Goal: Information Seeking & Learning: Check status

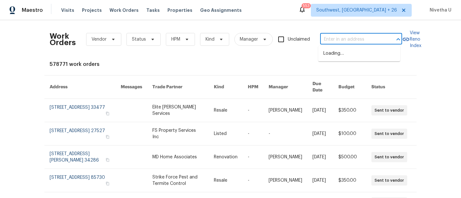
click at [329, 38] on input "text" at bounding box center [352, 40] width 64 height 10
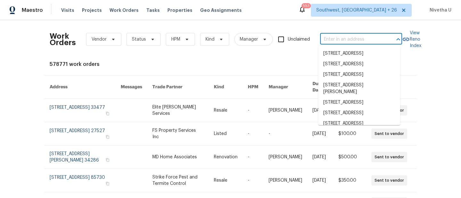
paste input "420 June [GEOGRAPHIC_DATA][PERSON_NAME]"
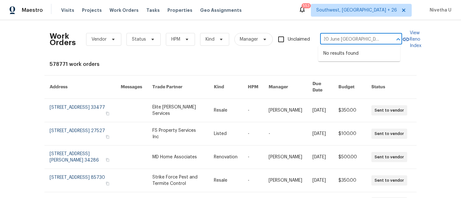
type input "420 June [GEOGRAPHIC_DATA][PERSON_NAME]"
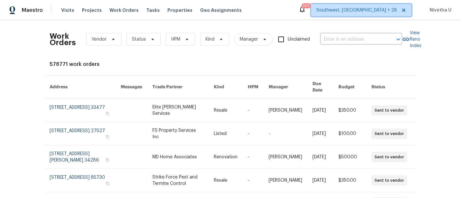
scroll to position [0, 0]
click at [363, 10] on span "Southwest, [GEOGRAPHIC_DATA] + 26" at bounding box center [356, 10] width 81 height 6
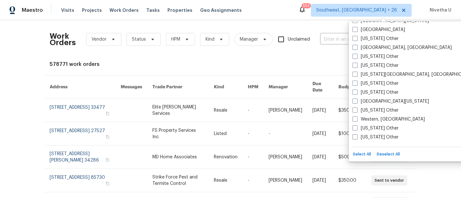
scroll to position [908, 0]
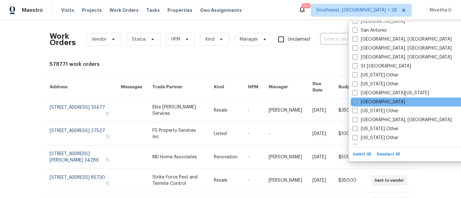
click at [381, 104] on div "[GEOGRAPHIC_DATA]" at bounding box center [414, 102] width 129 height 9
click at [363, 103] on label "[GEOGRAPHIC_DATA]" at bounding box center [378, 102] width 52 height 6
click at [356, 103] on input "[GEOGRAPHIC_DATA]" at bounding box center [354, 101] width 4 height 4
checkbox input "true"
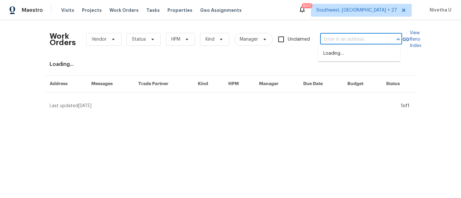
click at [323, 41] on input "text" at bounding box center [352, 40] width 64 height 10
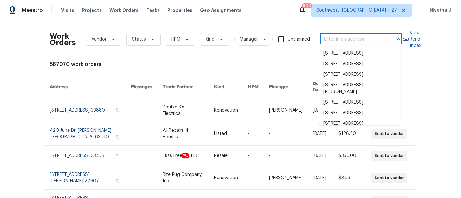
paste input "420 June [GEOGRAPHIC_DATA][PERSON_NAME]"
type input "420 June [GEOGRAPHIC_DATA][PERSON_NAME]"
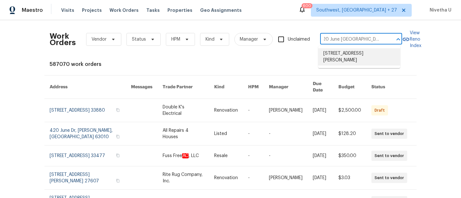
click at [347, 56] on li "[STREET_ADDRESS][PERSON_NAME]" at bounding box center [359, 56] width 82 height 17
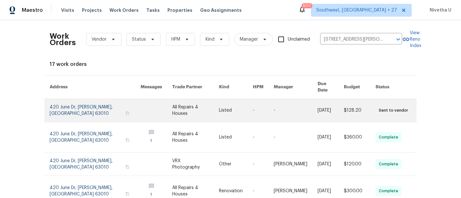
click at [73, 108] on link at bounding box center [95, 110] width 91 height 23
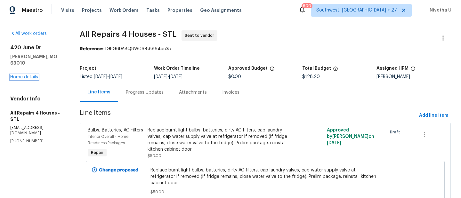
click at [22, 75] on link "Home details" at bounding box center [24, 77] width 28 height 4
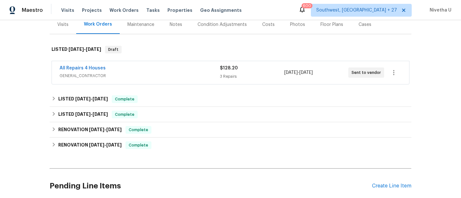
scroll to position [104, 0]
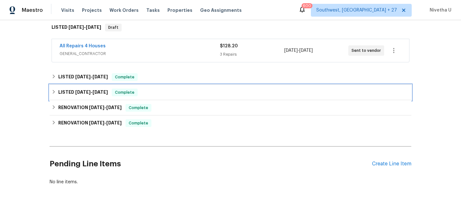
click at [146, 94] on div "LISTED [DATE] - [DATE] Complete" at bounding box center [231, 93] width 358 height 8
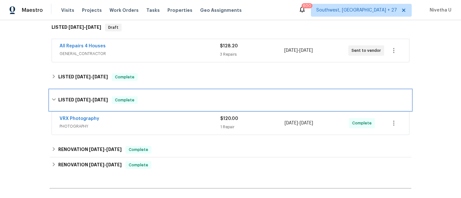
click at [146, 94] on div "LISTED [DATE] - [DATE] Complete" at bounding box center [231, 100] width 362 height 20
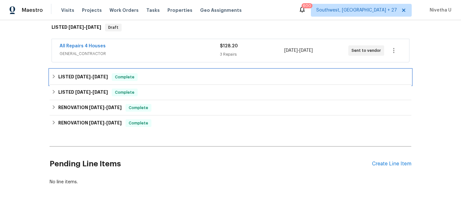
click at [145, 84] on div "LISTED [DATE] - [DATE] Complete" at bounding box center [231, 76] width 362 height 15
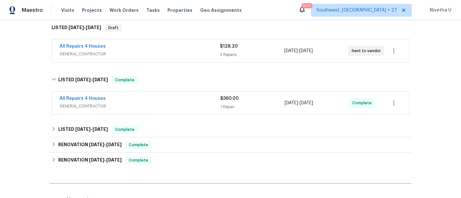
click at [144, 101] on div "All Repairs 4 Houses" at bounding box center [140, 99] width 161 height 8
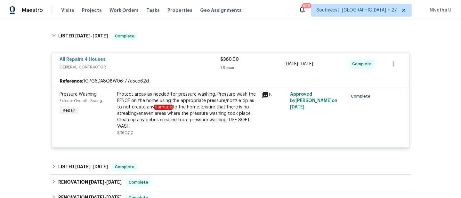
scroll to position [146, 0]
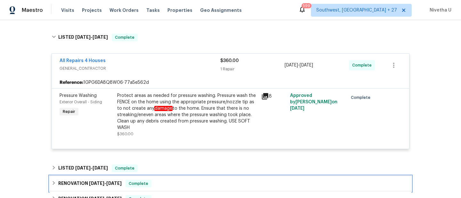
click at [162, 180] on div "RENOVATION [DATE] - [DATE] Complete" at bounding box center [231, 184] width 358 height 8
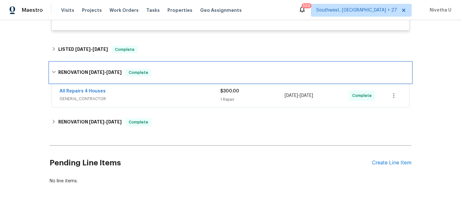
scroll to position [269, 0]
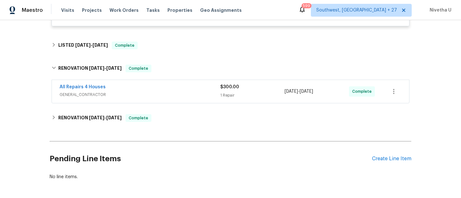
click at [168, 92] on span "GENERAL_CONTRACTOR" at bounding box center [140, 95] width 161 height 6
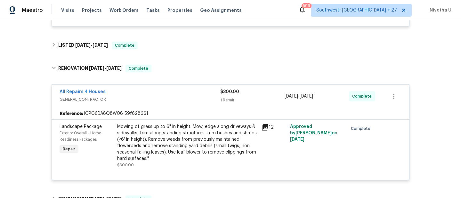
click at [168, 96] on div "All Repairs 4 Houses" at bounding box center [140, 93] width 161 height 8
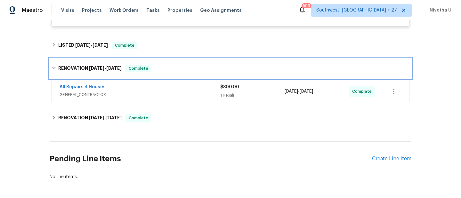
click at [164, 71] on div "RENOVATION [DATE] - [DATE] Complete" at bounding box center [231, 69] width 358 height 8
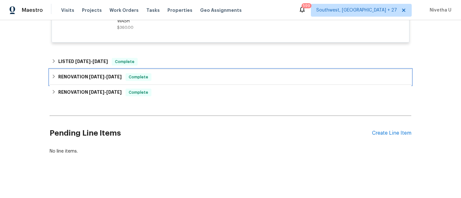
scroll to position [258, 0]
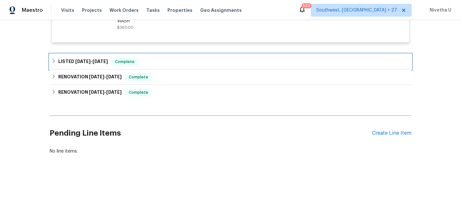
click at [162, 58] on div "LISTED [DATE] - [DATE] Complete" at bounding box center [231, 62] width 358 height 8
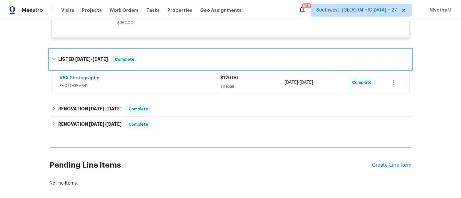
click at [162, 58] on div "LISTED [DATE] - [DATE] Complete" at bounding box center [231, 60] width 358 height 8
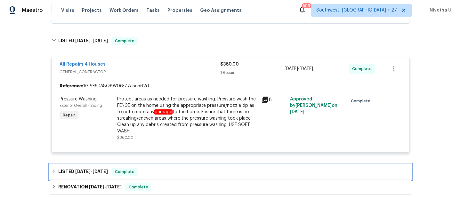
scroll to position [71, 0]
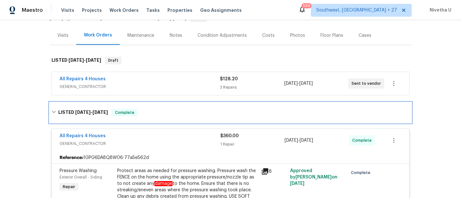
click at [146, 114] on div "LISTED [DATE] - [DATE] Complete" at bounding box center [231, 113] width 358 height 8
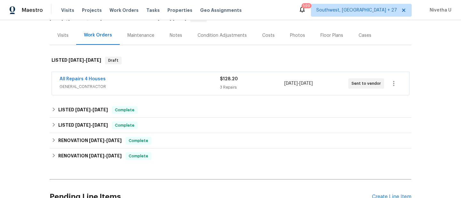
click at [145, 77] on div "All Repairs 4 Houses" at bounding box center [140, 80] width 160 height 8
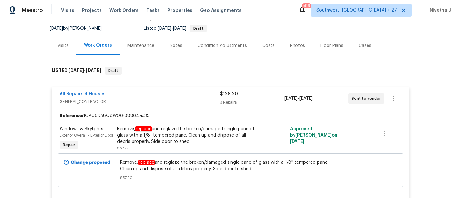
scroll to position [45, 0]
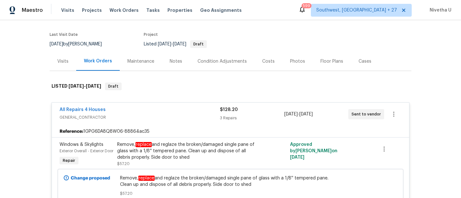
click at [150, 106] on div "All Repairs 4 Houses GENERAL_CONTRACTOR $128.20 3 Repairs [DATE] - [DATE] Sent …" at bounding box center [230, 114] width 357 height 23
click at [117, 7] on span "Work Orders" at bounding box center [123, 10] width 29 height 6
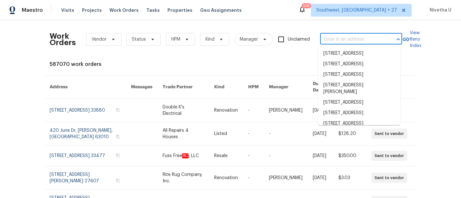
click at [330, 42] on input "text" at bounding box center [352, 40] width 64 height 10
paste input "[STREET_ADDRESS][PERSON_NAME]"
type input "[STREET_ADDRESS][PERSON_NAME]"
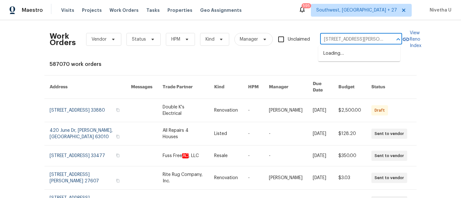
scroll to position [0, 22]
click at [358, 56] on li "[STREET_ADDRESS][PERSON_NAME]" at bounding box center [359, 56] width 82 height 17
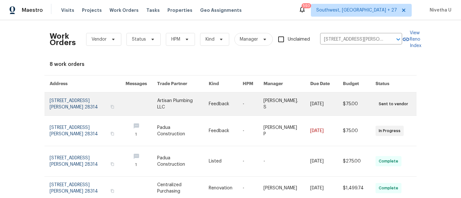
click at [71, 101] on link at bounding box center [88, 103] width 76 height 23
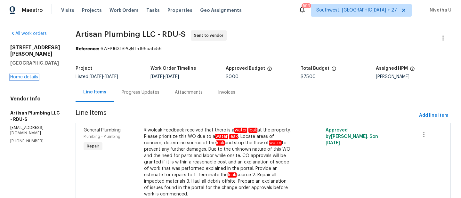
click at [31, 75] on link "Home details" at bounding box center [24, 77] width 28 height 4
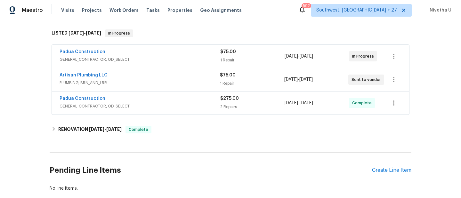
scroll to position [99, 0]
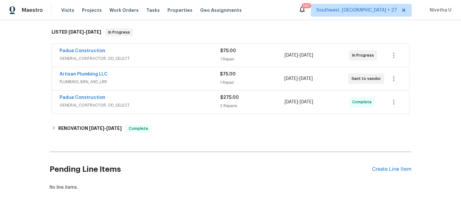
click at [166, 107] on span "GENERAL_CONTRACTOR, OD_SELECT" at bounding box center [140, 105] width 161 height 6
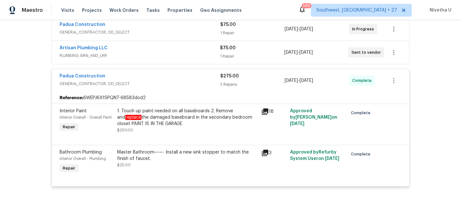
scroll to position [154, 0]
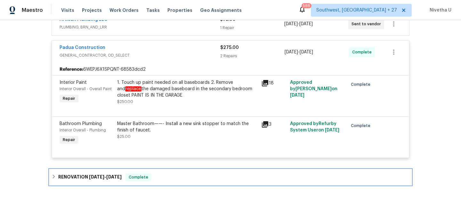
click at [186, 177] on div "RENOVATION [DATE] - [DATE] Complete" at bounding box center [231, 177] width 358 height 8
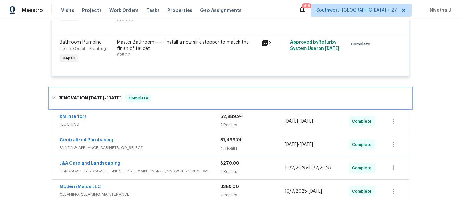
scroll to position [235, 0]
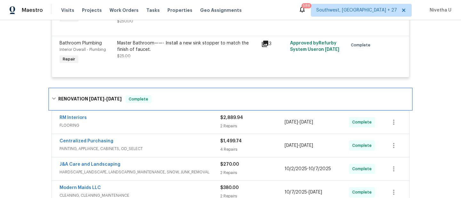
click at [178, 101] on div "RENOVATION [DATE] - [DATE] Complete" at bounding box center [231, 99] width 358 height 8
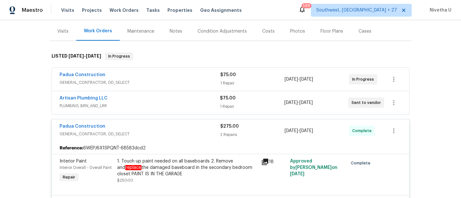
scroll to position [75, 0]
click at [160, 131] on div "Padua Construction" at bounding box center [140, 128] width 161 height 8
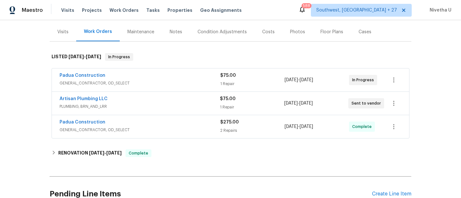
click at [160, 131] on span "GENERAL_CONTRACTOR, OD_SELECT" at bounding box center [140, 130] width 161 height 6
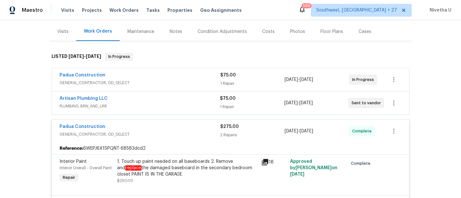
scroll to position [74, 0]
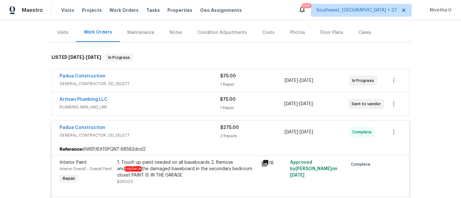
click at [156, 133] on span "GENERAL_CONTRACTOR, OD_SELECT" at bounding box center [140, 135] width 161 height 6
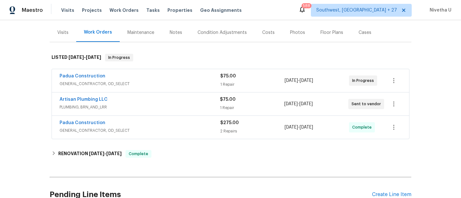
click at [153, 103] on div "Artisan Plumbing LLC" at bounding box center [140, 100] width 160 height 8
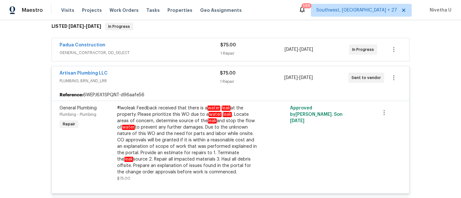
scroll to position [102, 0]
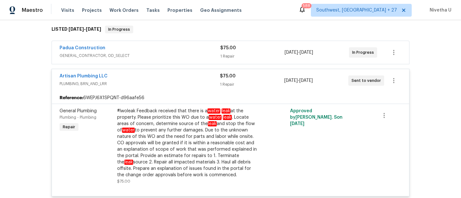
click at [142, 79] on div "Artisan Plumbing LLC" at bounding box center [140, 77] width 160 height 8
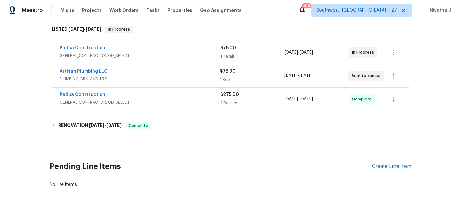
click at [145, 59] on div "Padua Construction GENERAL_CONTRACTOR, OD_SELECT" at bounding box center [140, 52] width 161 height 15
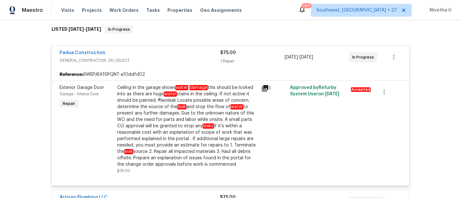
click at [145, 59] on span "GENERAL_CONTRACTOR, OD_SELECT" at bounding box center [140, 60] width 161 height 6
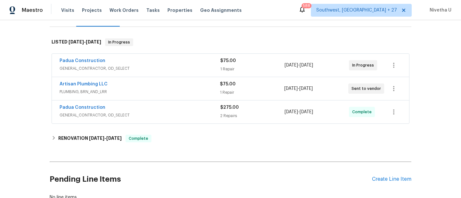
scroll to position [90, 0]
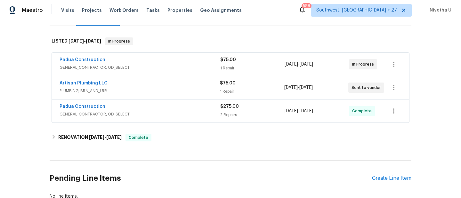
click at [145, 59] on div "Padua Construction" at bounding box center [140, 61] width 161 height 8
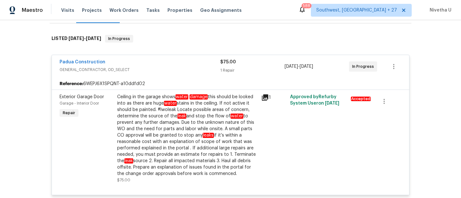
scroll to position [92, 0]
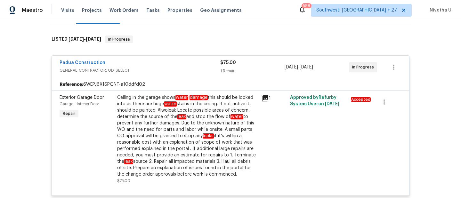
click at [147, 66] on div "Padua Construction" at bounding box center [140, 64] width 161 height 8
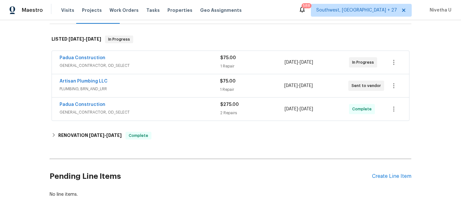
click at [153, 85] on div "Artisan Plumbing LLC" at bounding box center [140, 82] width 160 height 8
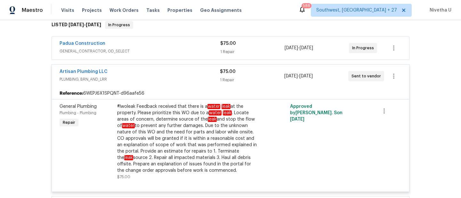
scroll to position [106, 0]
click at [152, 76] on div "Artisan Plumbing LLC" at bounding box center [140, 73] width 160 height 8
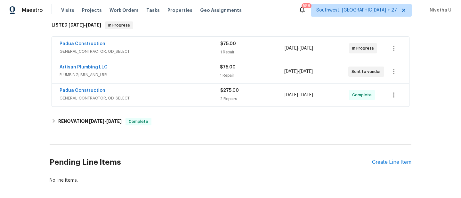
click at [150, 48] on div "Padua Construction" at bounding box center [140, 45] width 161 height 8
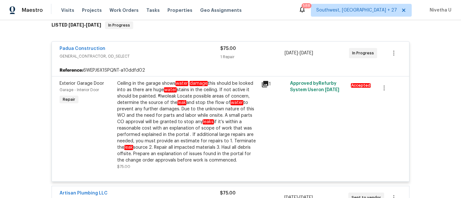
click at [150, 48] on div "Padua Construction" at bounding box center [140, 49] width 161 height 8
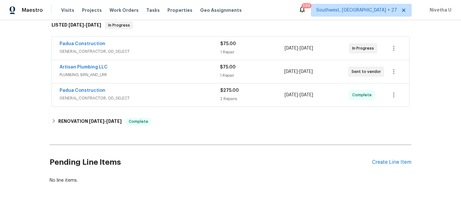
click at [150, 48] on div "Padua Construction" at bounding box center [140, 45] width 161 height 8
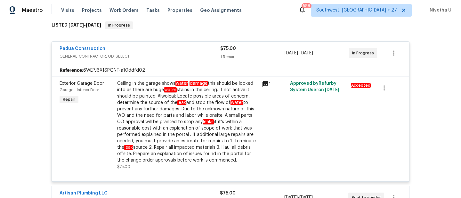
click at [150, 48] on div "Padua Construction" at bounding box center [140, 49] width 161 height 8
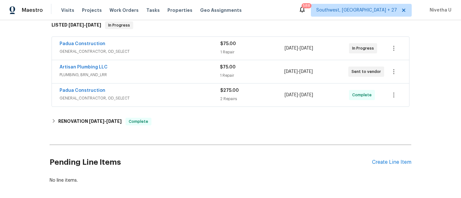
click at [150, 75] on span "PLUMBING, BRN_AND_LRR" at bounding box center [140, 75] width 160 height 6
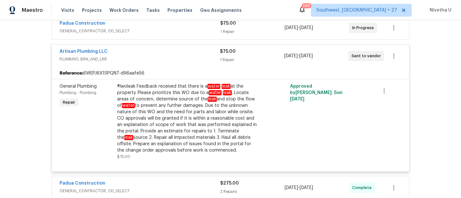
scroll to position [123, 0]
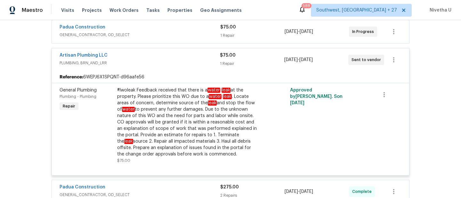
click at [148, 60] on div "Artisan Plumbing LLC" at bounding box center [140, 56] width 160 height 8
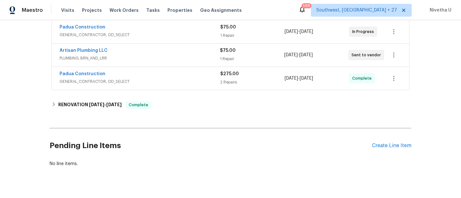
click at [151, 78] on div "Padua Construction" at bounding box center [140, 75] width 161 height 8
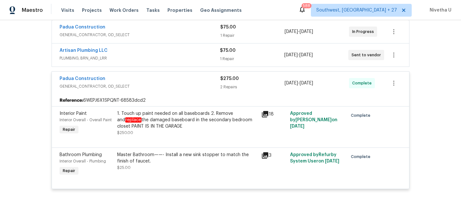
click at [151, 83] on div "Padua Construction" at bounding box center [140, 80] width 161 height 8
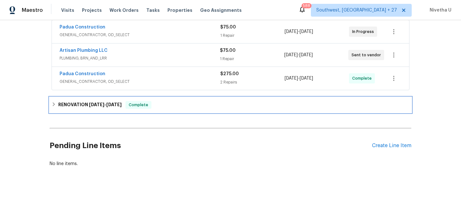
click at [155, 109] on div "RENOVATION [DATE] - [DATE] Complete" at bounding box center [231, 104] width 362 height 15
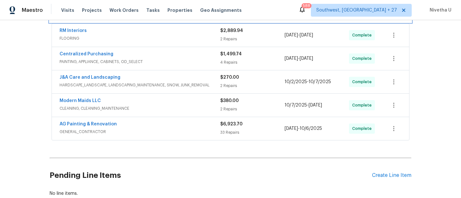
scroll to position [218, 0]
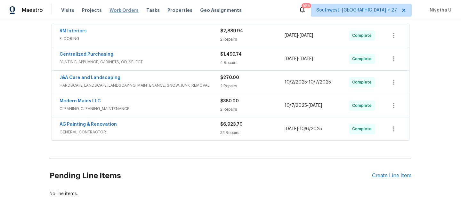
click at [125, 12] on span "Work Orders" at bounding box center [123, 10] width 29 height 6
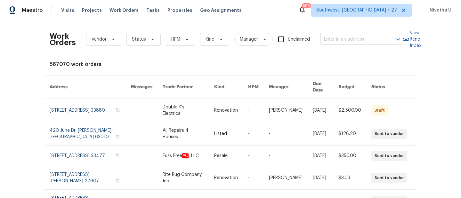
click at [364, 40] on input "text" at bounding box center [352, 40] width 64 height 10
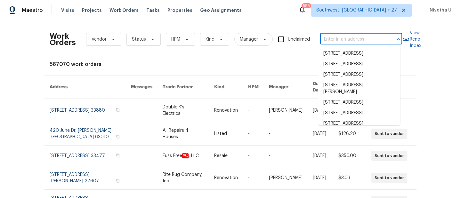
paste input "[STREET_ADDRESS][PERSON_NAME]"
type input "[STREET_ADDRESS][PERSON_NAME]"
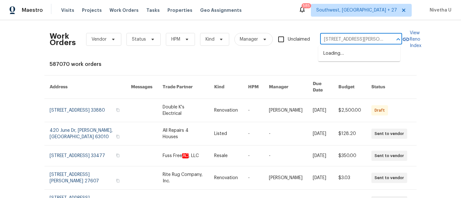
scroll to position [0, 20]
click at [371, 57] on li "[STREET_ADDRESS][PERSON_NAME]" at bounding box center [359, 56] width 82 height 17
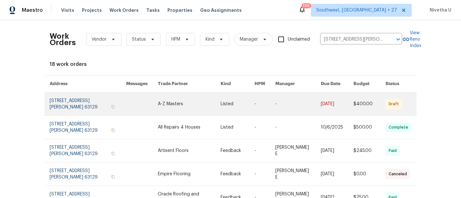
click at [83, 105] on link at bounding box center [88, 103] width 76 height 23
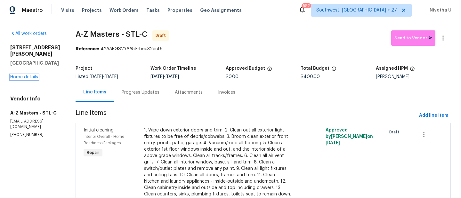
click at [19, 79] on link "Home details" at bounding box center [24, 77] width 28 height 4
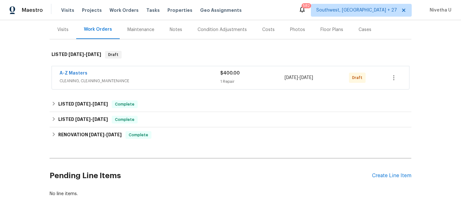
scroll to position [76, 0]
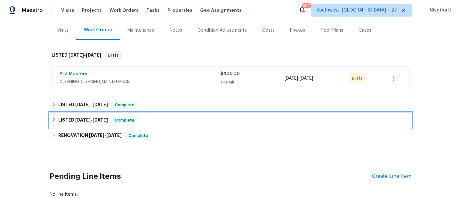
click at [167, 121] on div "LISTED [DATE] - [DATE] Complete" at bounding box center [231, 120] width 358 height 8
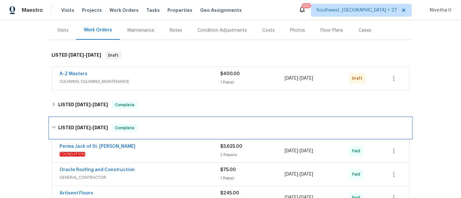
click at [169, 127] on div "LISTED [DATE] - [DATE] Complete" at bounding box center [231, 128] width 358 height 8
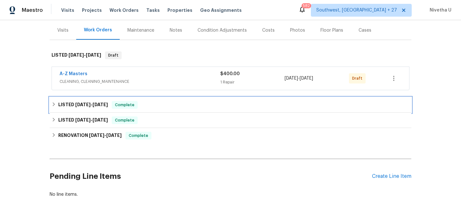
click at [139, 104] on div "LISTED [DATE] - [DATE] Complete" at bounding box center [231, 105] width 358 height 8
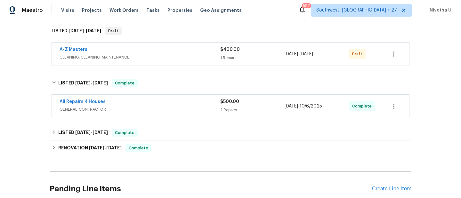
click at [140, 111] on span "GENERAL_CONTRACTOR" at bounding box center [140, 109] width 161 height 6
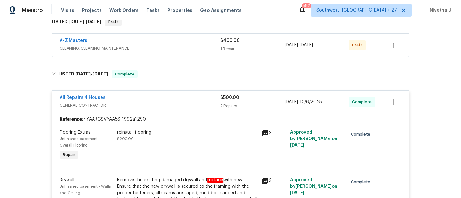
scroll to position [101, 0]
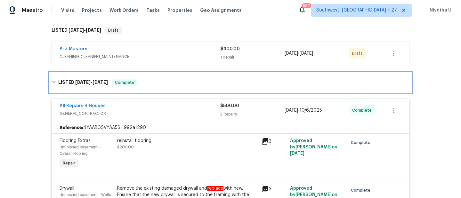
click at [138, 88] on div "LISTED [DATE] - [DATE] Complete" at bounding box center [231, 82] width 362 height 20
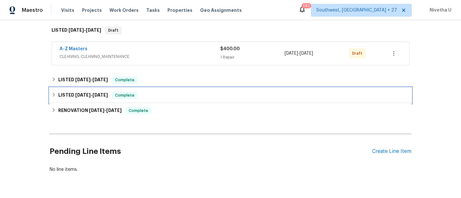
click at [146, 99] on div "LISTED [DATE] - [DATE] Complete" at bounding box center [231, 96] width 358 height 8
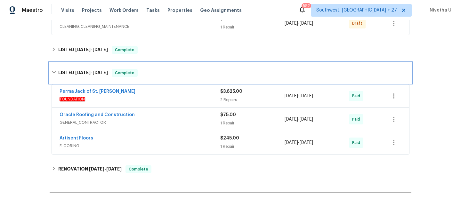
scroll to position [137, 0]
